Goal: Information Seeking & Learning: Learn about a topic

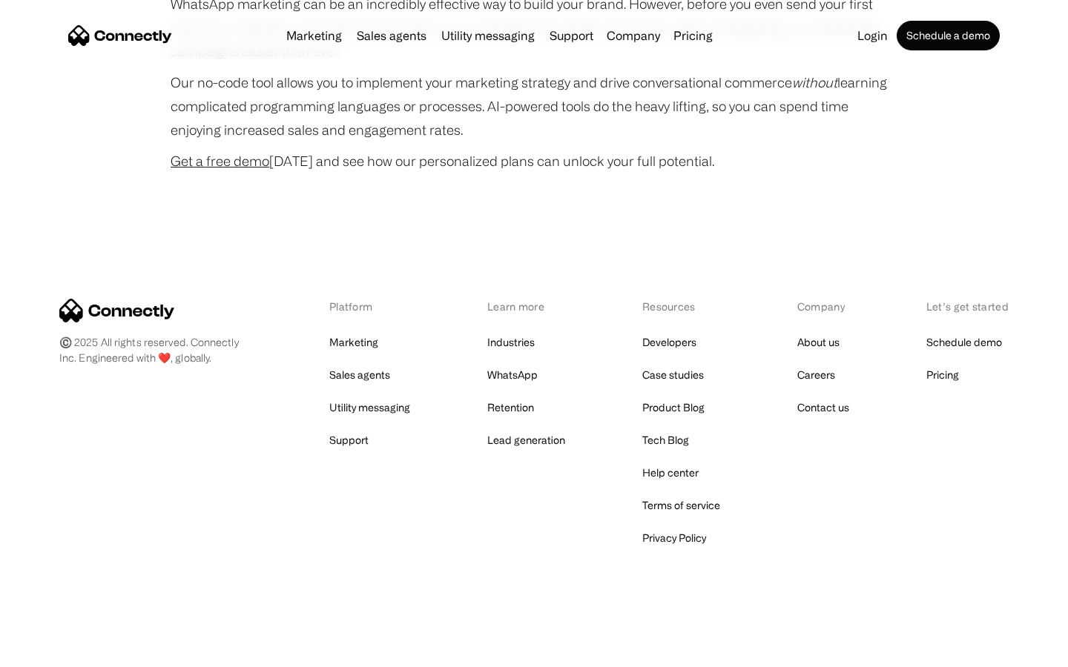
scroll to position [4017, 0]
